Goal: Navigation & Orientation: Find specific page/section

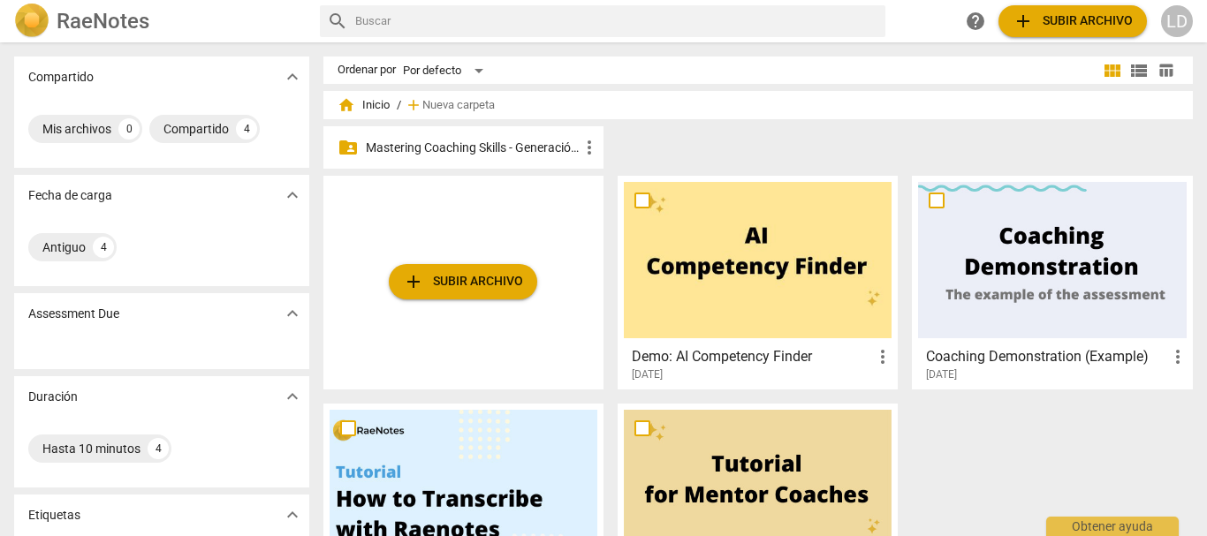
click at [519, 140] on p "Mastering Coaching Skills - Generación 31" at bounding box center [472, 148] width 213 height 19
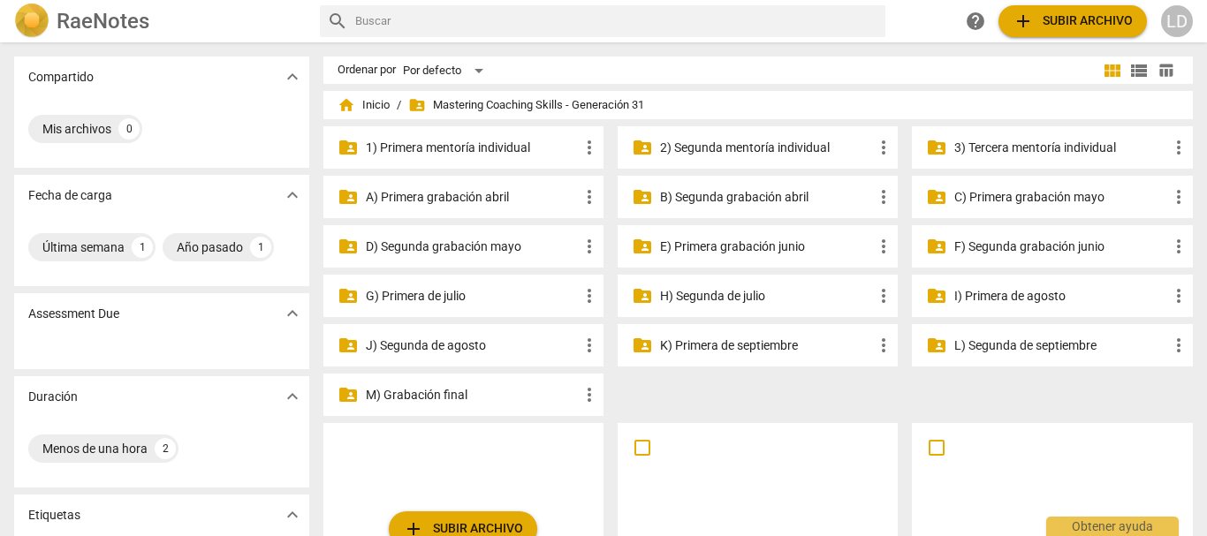
click at [1041, 287] on p "I) Primera de agosto" at bounding box center [1060, 296] width 213 height 19
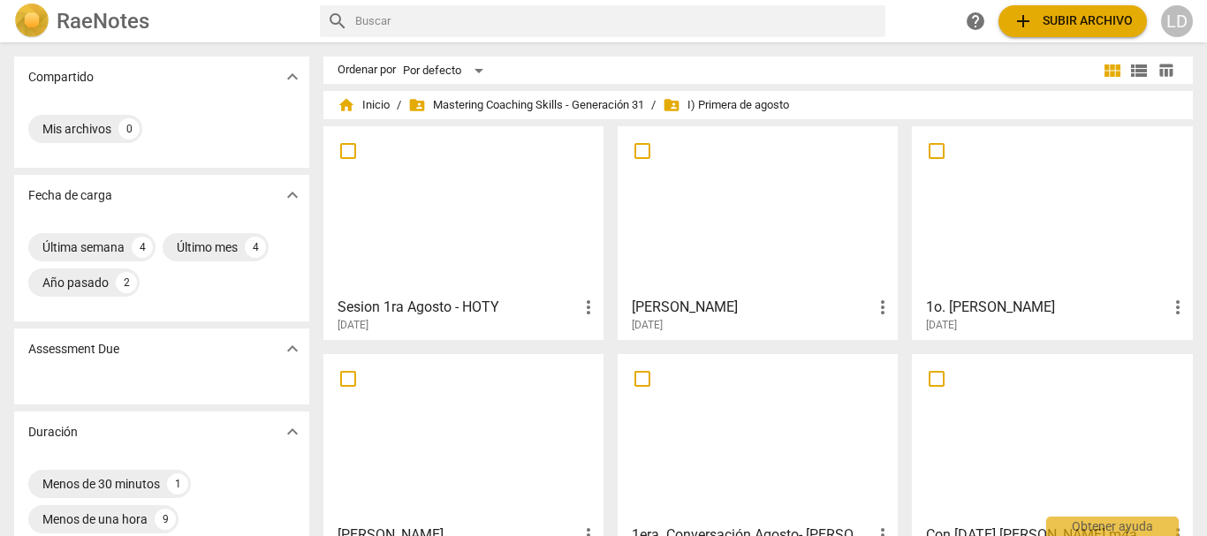
click at [655, 307] on h3 "[PERSON_NAME]" at bounding box center [752, 307] width 240 height 21
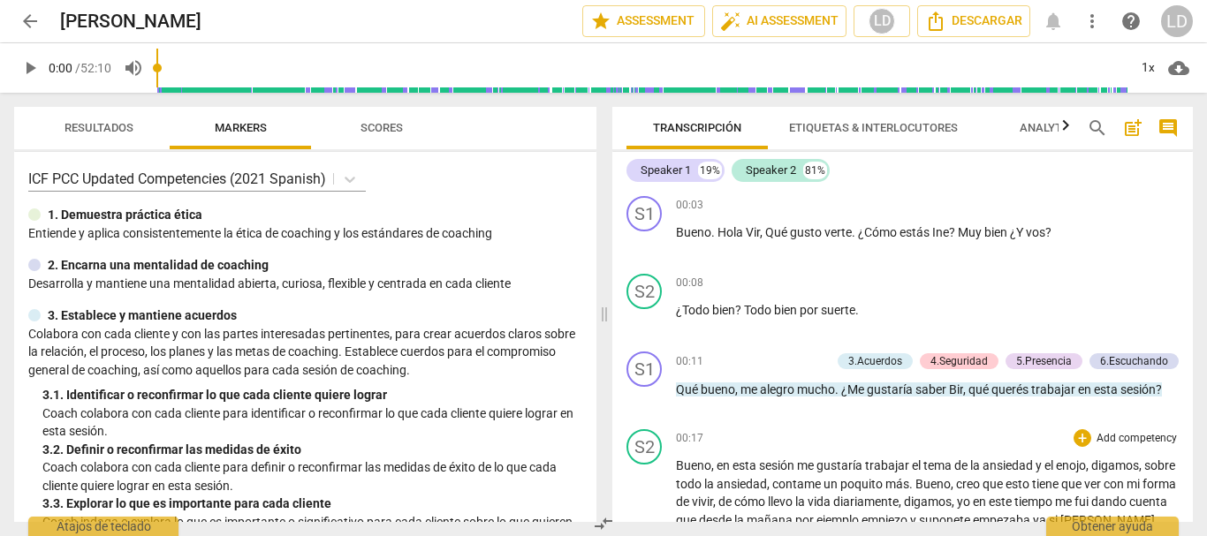
scroll to position [88, 0]
